Goal: Task Accomplishment & Management: Complete application form

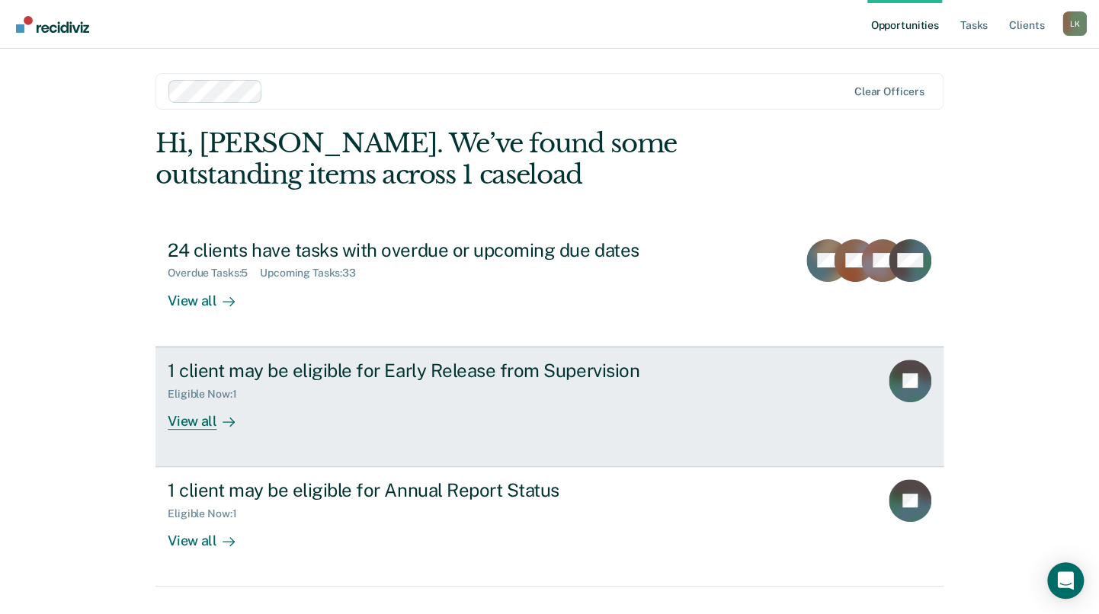
click at [192, 422] on div "View all" at bounding box center [210, 415] width 85 height 30
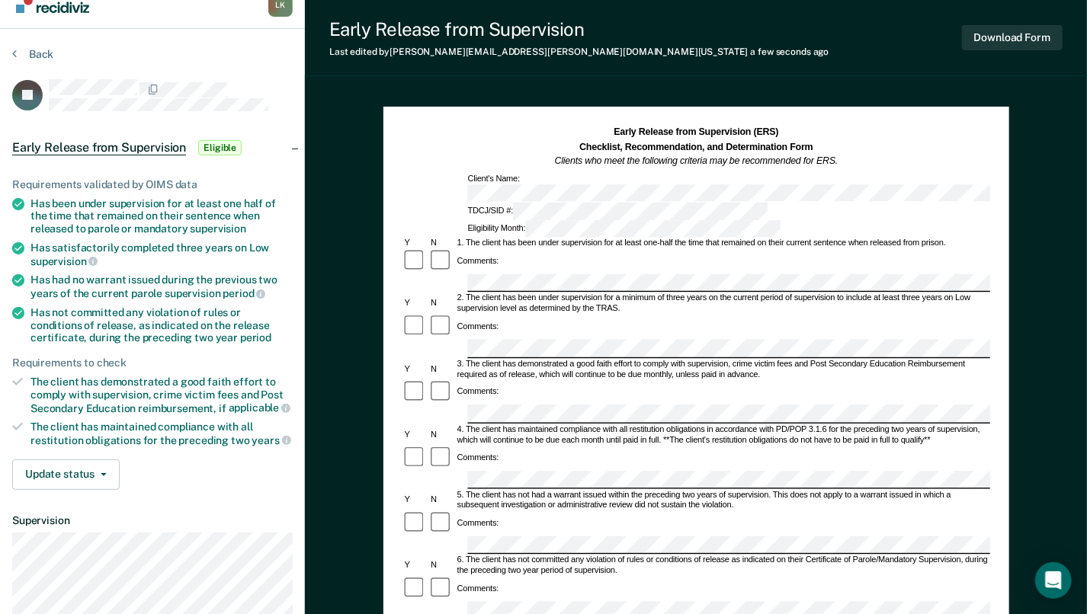
scroll to position [81, 0]
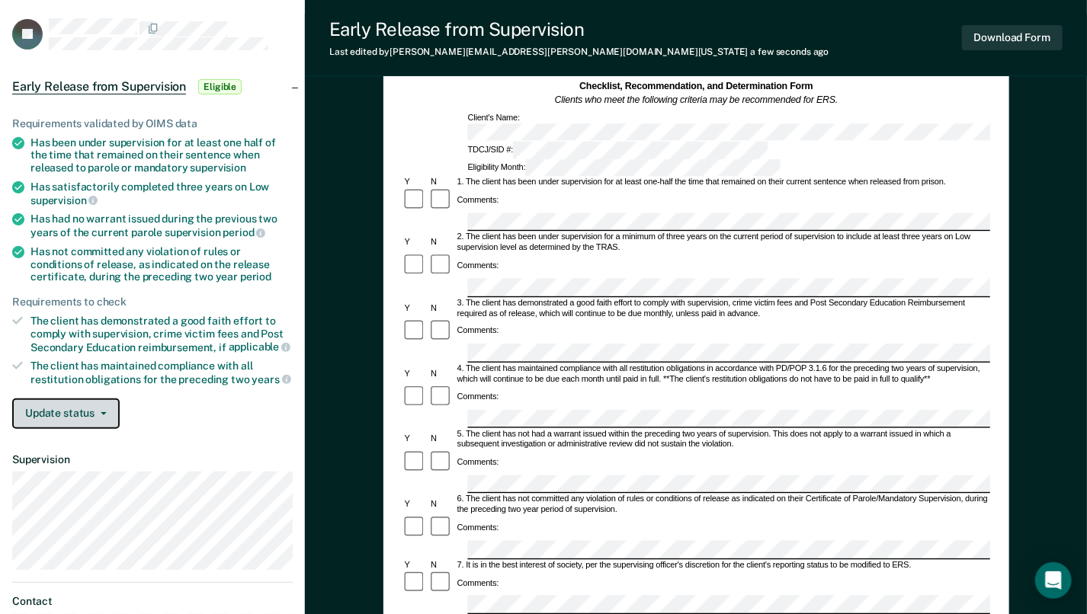
click at [98, 413] on button "Update status" at bounding box center [65, 413] width 107 height 30
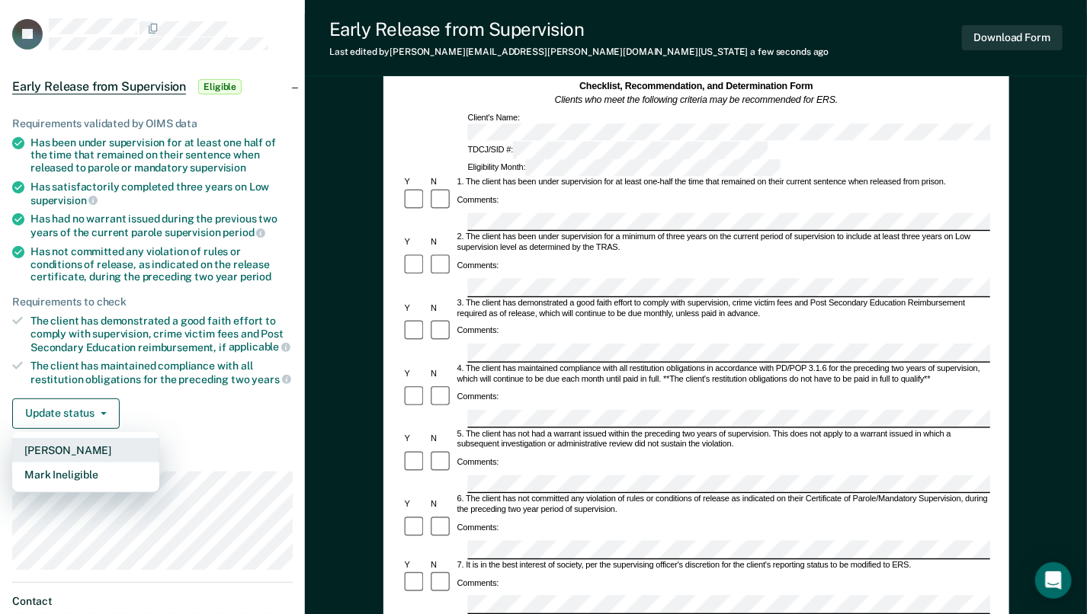
click at [64, 447] on button "[PERSON_NAME]" at bounding box center [85, 450] width 147 height 24
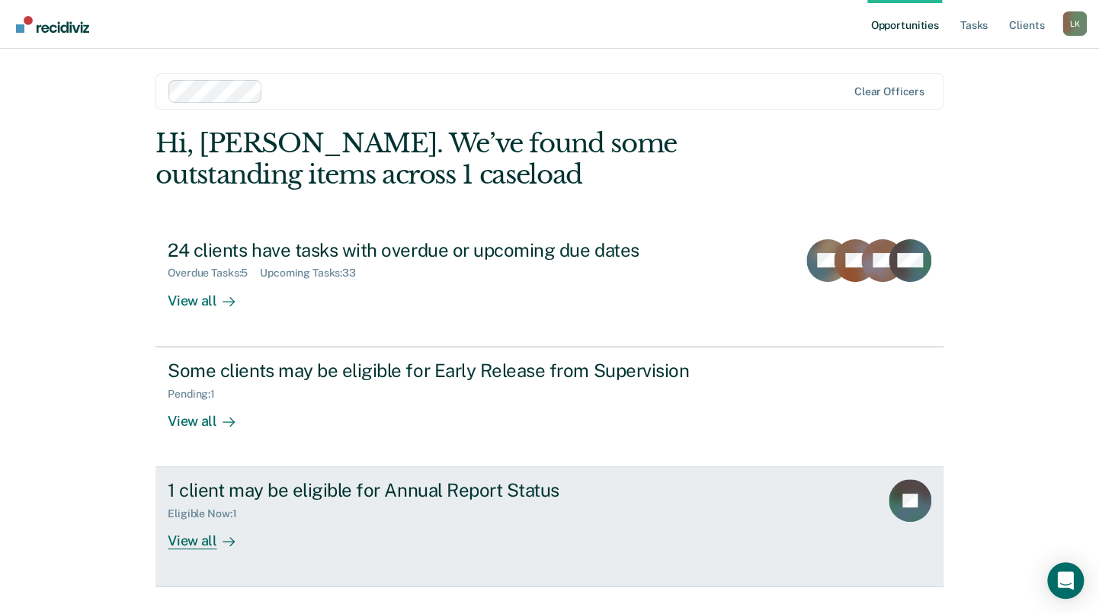
click at [194, 539] on div "View all" at bounding box center [210, 535] width 85 height 30
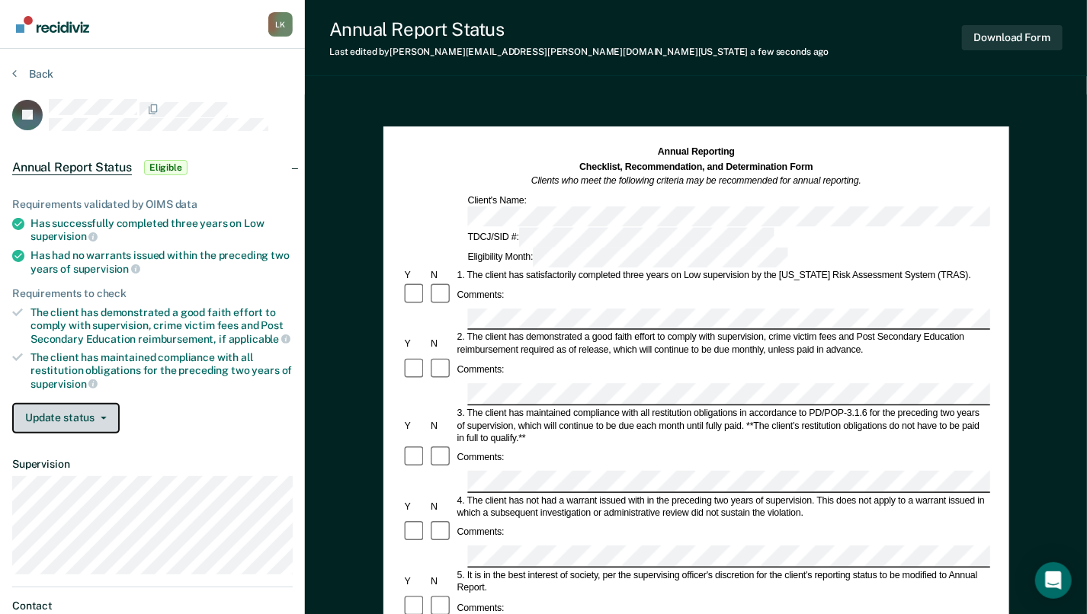
click at [94, 421] on button "Update status" at bounding box center [65, 418] width 107 height 30
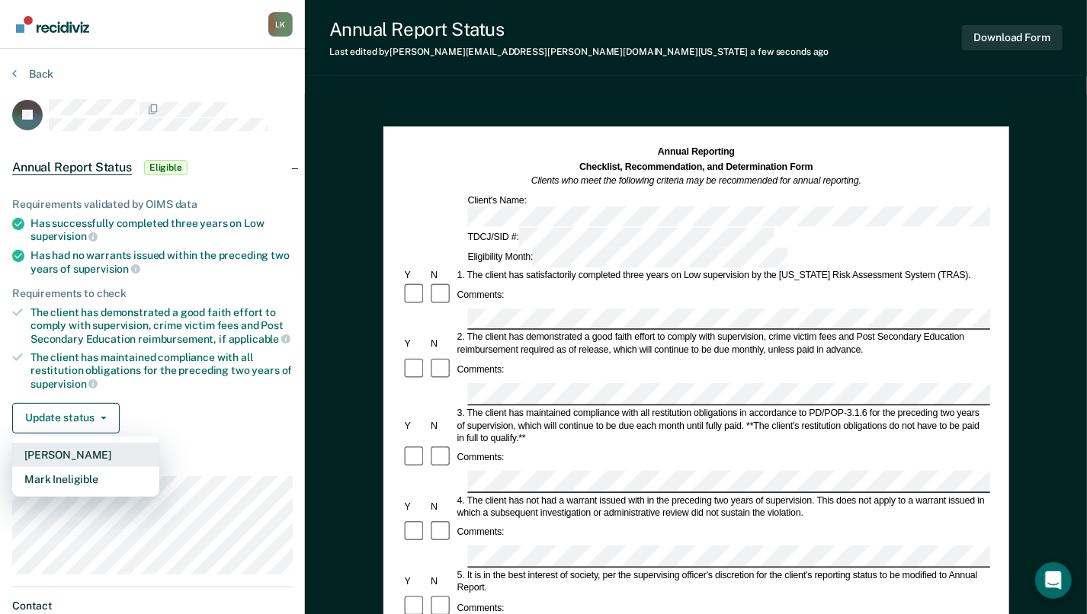
click at [62, 450] on button "[PERSON_NAME]" at bounding box center [85, 455] width 147 height 24
